Goal: Navigation & Orientation: Go to known website

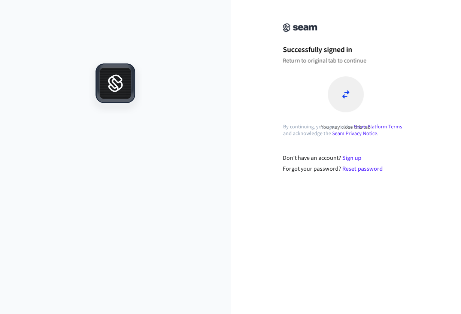
click at [309, 79] on div "You may close this tab" at bounding box center [345, 103] width 126 height 55
click at [337, 95] on div at bounding box center [345, 94] width 36 height 36
click at [307, 73] on div "Successfully signed in Return to original tab to continue You may close this tab" at bounding box center [345, 70] width 150 height 122
drag, startPoint x: 290, startPoint y: 52, endPoint x: 368, endPoint y: 72, distance: 80.9
click at [368, 72] on div "Successfully signed in Return to original tab to continue You may close this tab" at bounding box center [345, 70] width 150 height 122
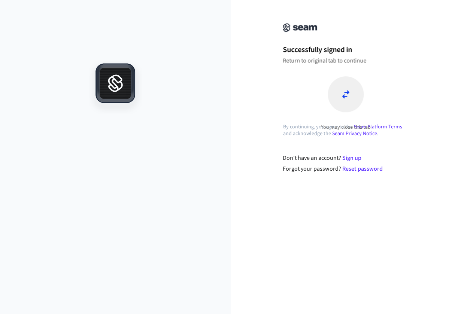
click at [368, 72] on div "Successfully signed in Return to original tab to continue You may close this tab" at bounding box center [345, 70] width 150 height 122
click at [346, 97] on icon at bounding box center [345, 94] width 7 height 8
click at [347, 91] on icon at bounding box center [345, 94] width 7 height 8
